Goal: Book appointment/travel/reservation

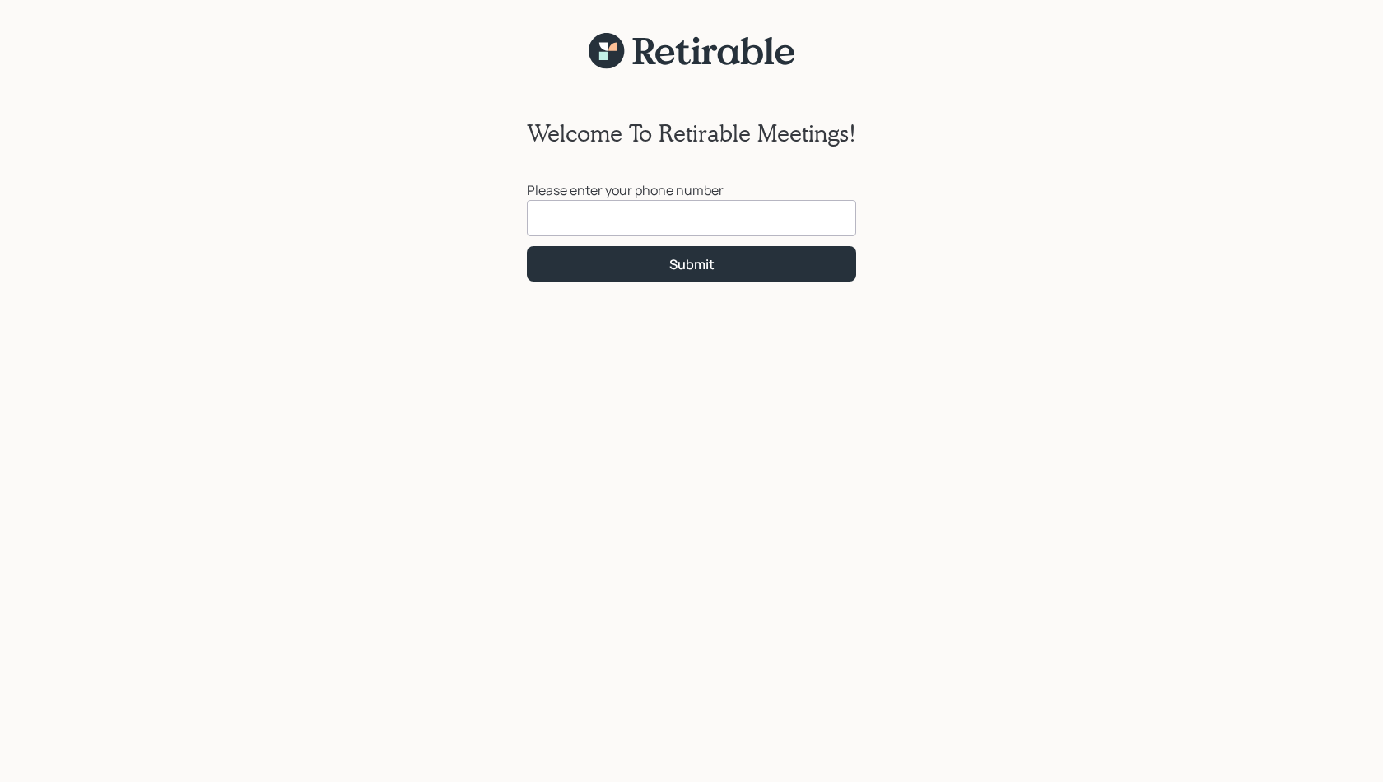
click at [607, 213] on input at bounding box center [691, 218] width 329 height 36
type input "[PHONE_NUMBER]"
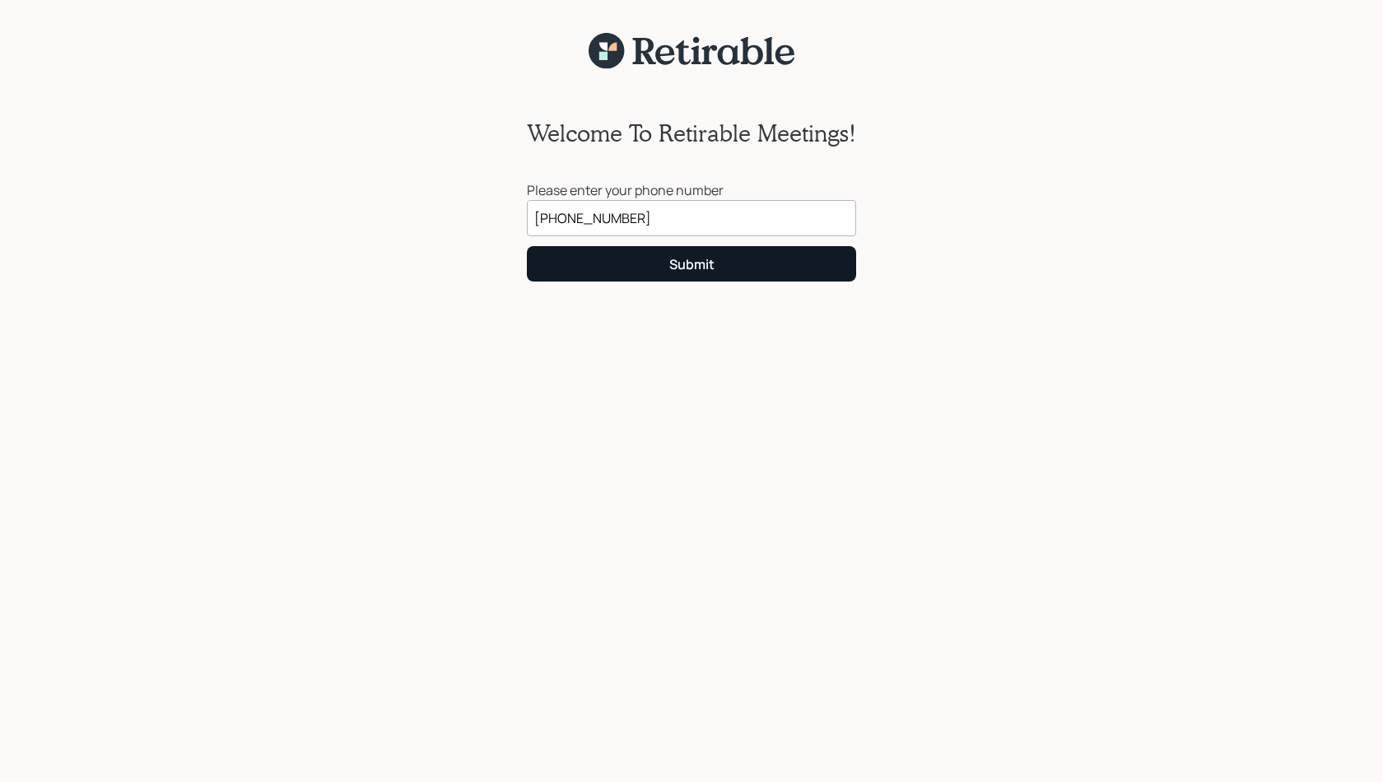
click at [689, 265] on div "Submit" at bounding box center [691, 264] width 45 height 18
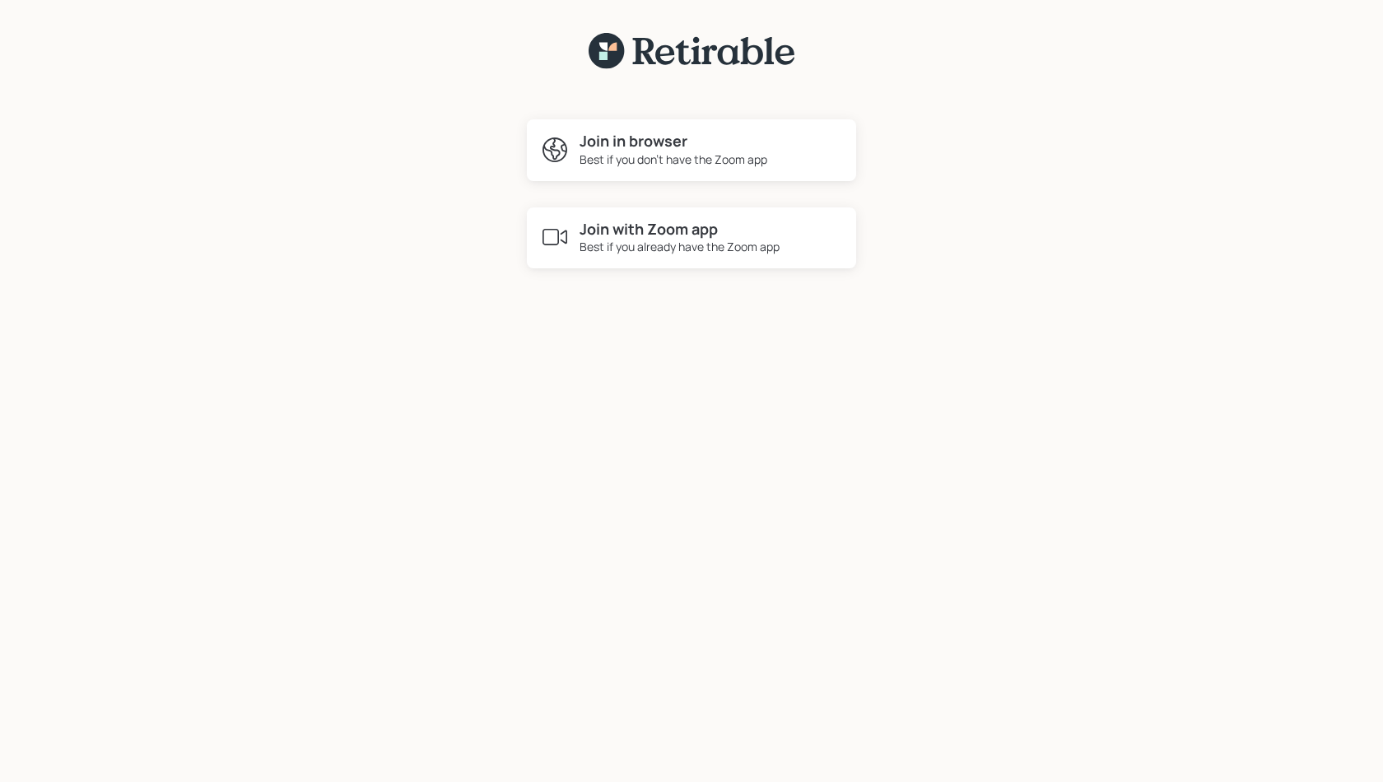
click at [628, 229] on h4 "Join with Zoom app" at bounding box center [680, 230] width 200 height 18
